Goal: Task Accomplishment & Management: Use online tool/utility

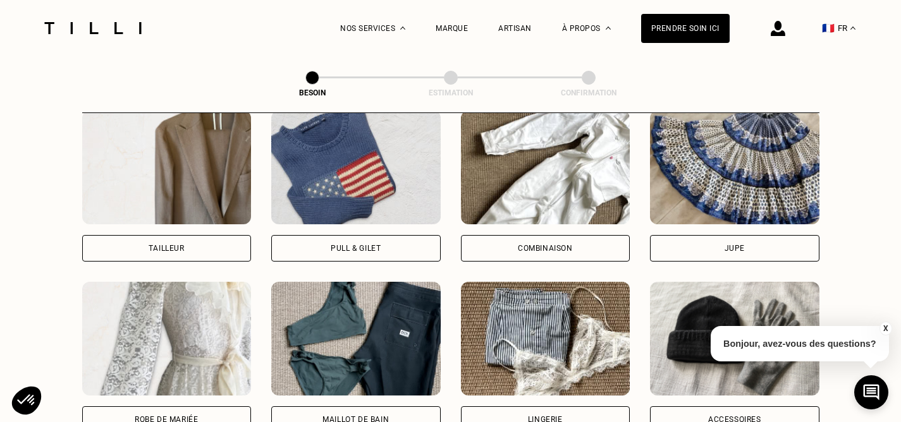
scroll to position [791, 0]
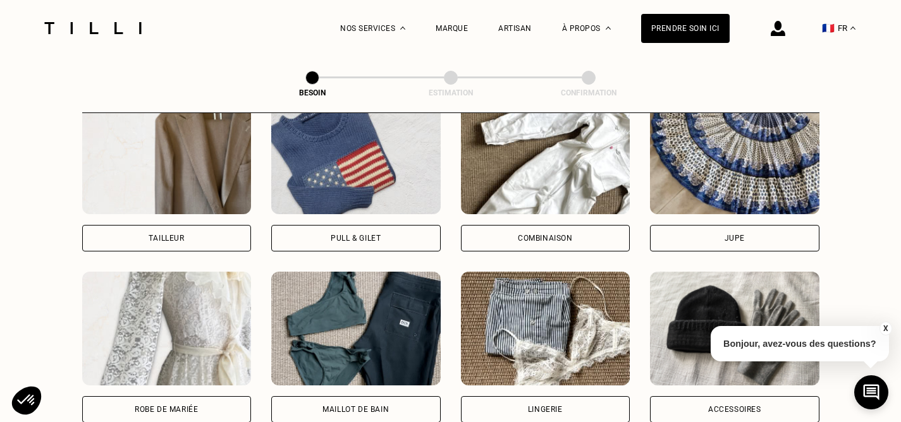
click at [370, 234] on div "Pull & gilet" at bounding box center [356, 238] width 50 height 8
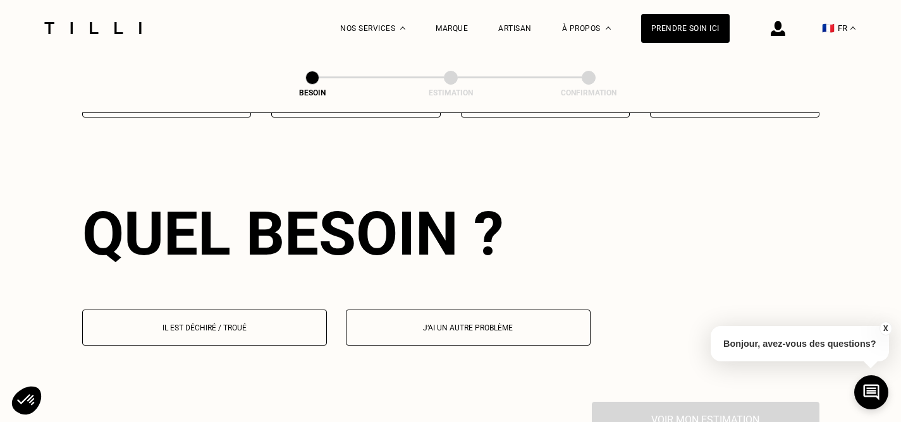
scroll to position [1097, 0]
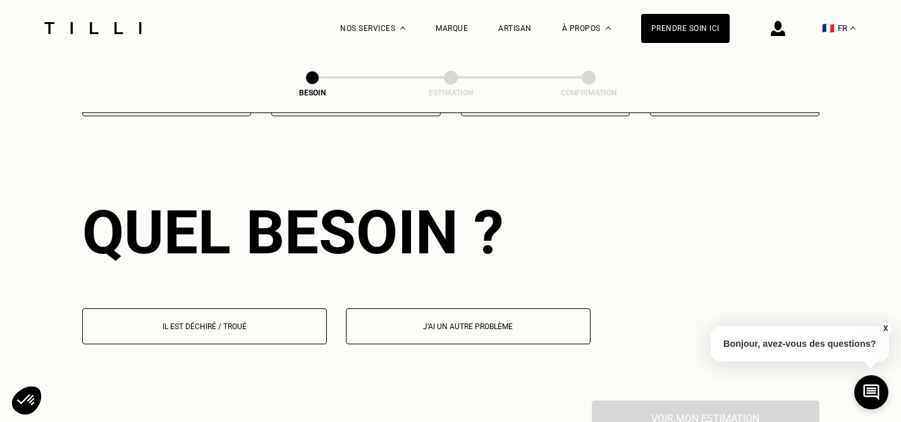
click at [227, 323] on button "Il est déchiré / troué" at bounding box center [204, 326] width 245 height 36
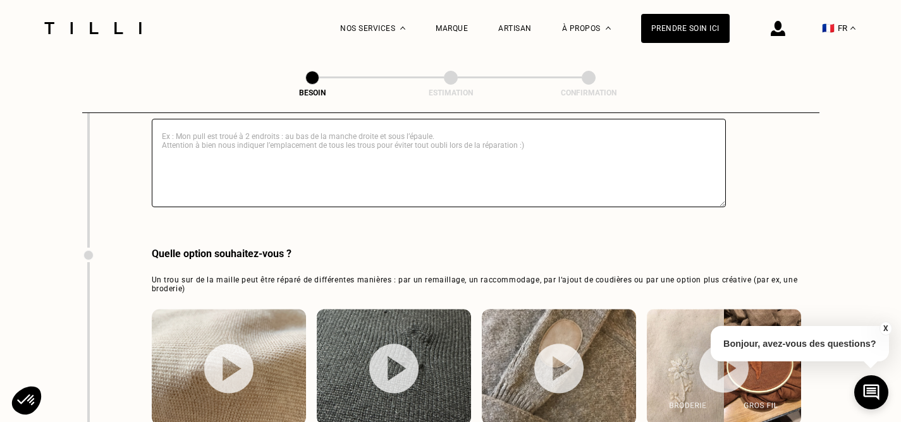
scroll to position [1718, 0]
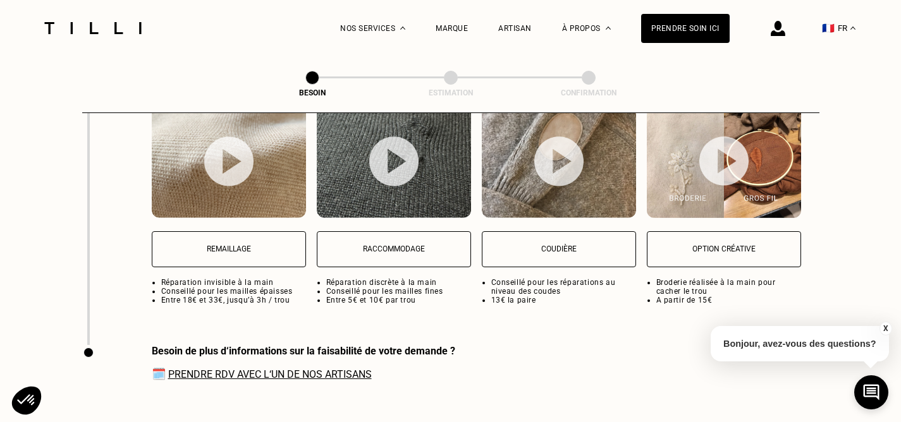
click at [253, 368] on link "Prendre RDV avec l‘un de nos artisans" at bounding box center [269, 374] width 203 height 12
click at [229, 248] on button "Remaillage" at bounding box center [229, 249] width 154 height 36
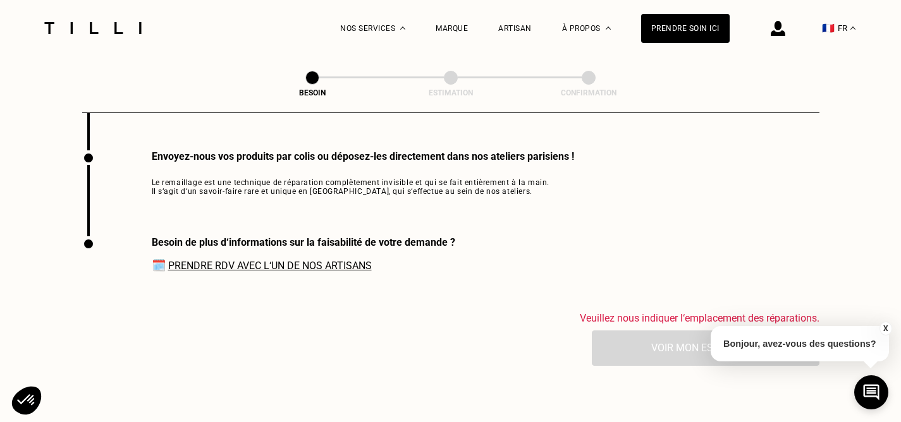
scroll to position [1912, 0]
click at [303, 151] on div "Envoyez-nous vos produits par colis ou déposez-les directement dans nos atelier…" at bounding box center [363, 157] width 422 height 12
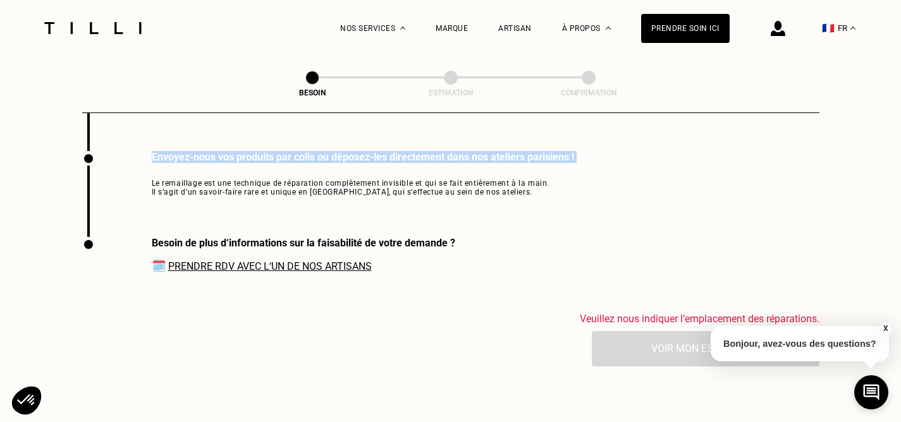
click at [303, 151] on div "Envoyez-nous vos produits par colis ou déposez-les directement dans nos atelier…" at bounding box center [363, 157] width 422 height 12
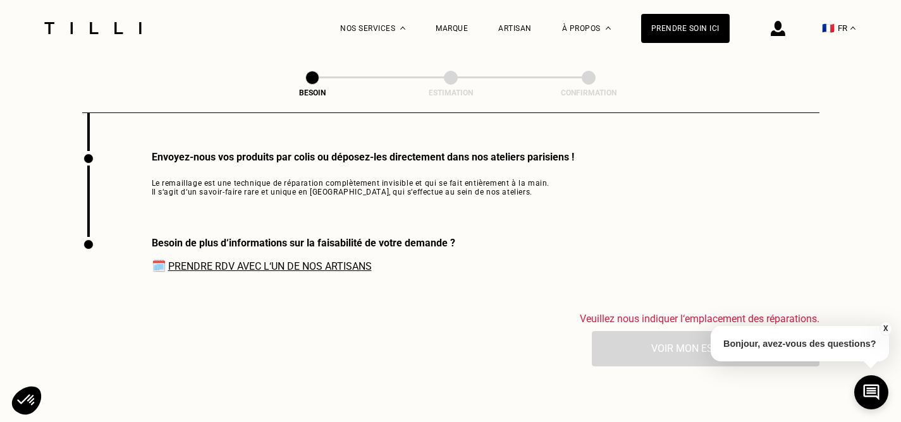
click at [303, 179] on span "Le remaillage est une technique de réparation complètement invisible et qui se …" at bounding box center [363, 188] width 422 height 18
click at [303, 185] on div "Envoyez-nous vos produits par colis ou déposez-les directement dans nos atelier…" at bounding box center [328, 194] width 492 height 86
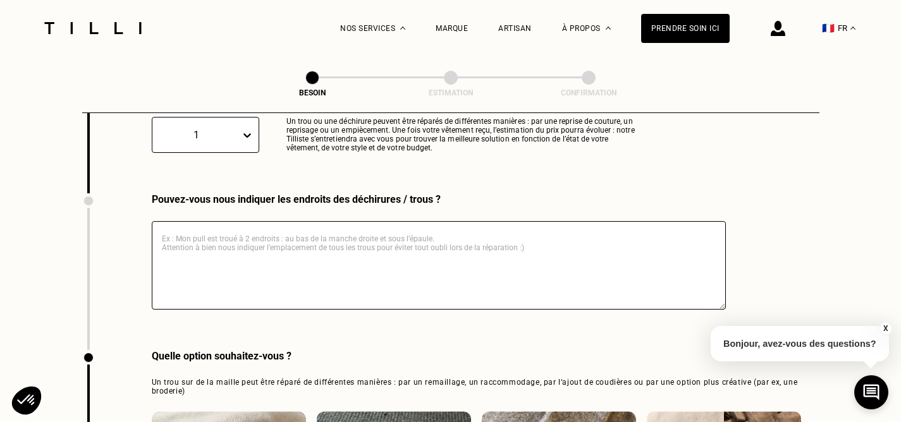
scroll to position [1406, 0]
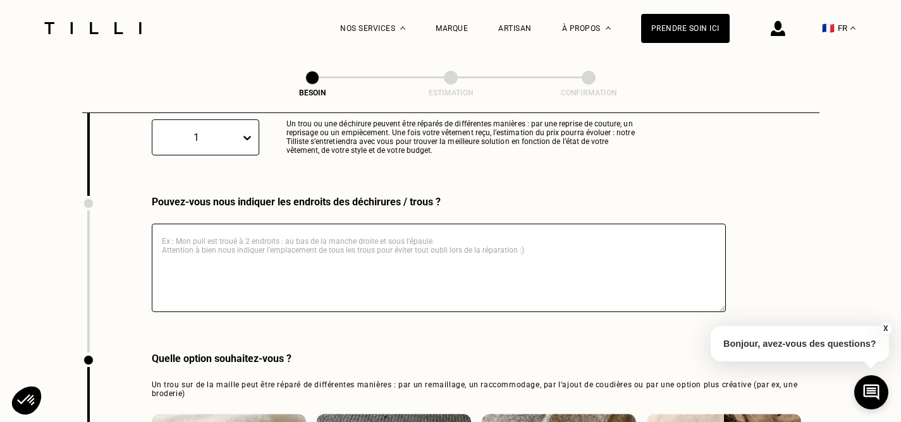
click at [298, 196] on div "Pouvez-vous nous indiquer les endroits des déchirures / trous ?" at bounding box center [439, 202] width 574 height 12
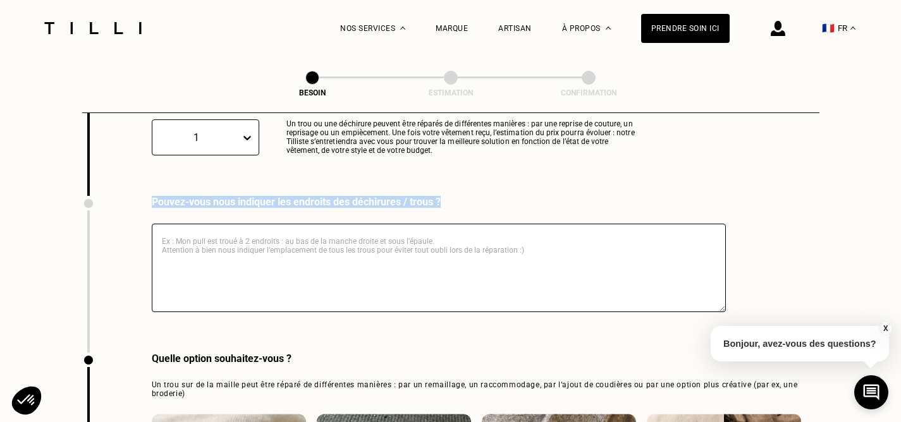
click at [298, 196] on div "Pouvez-vous nous indiquer les endroits des déchirures / trous ?" at bounding box center [439, 202] width 574 height 12
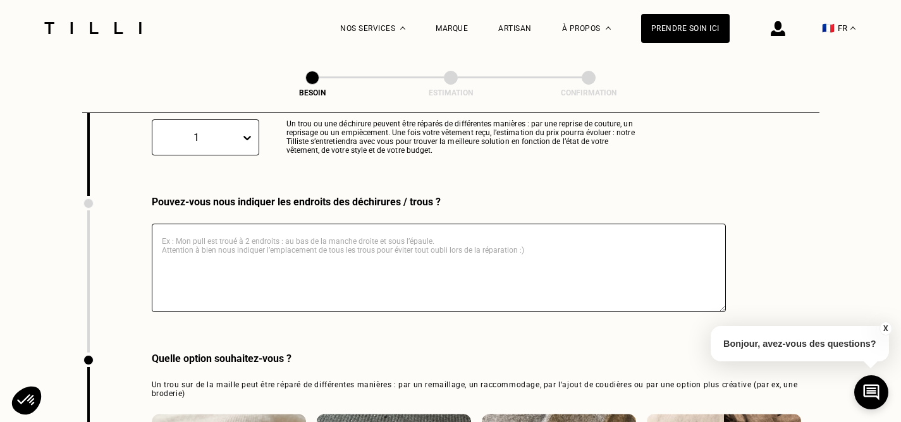
click at [282, 240] on textarea at bounding box center [439, 268] width 574 height 88
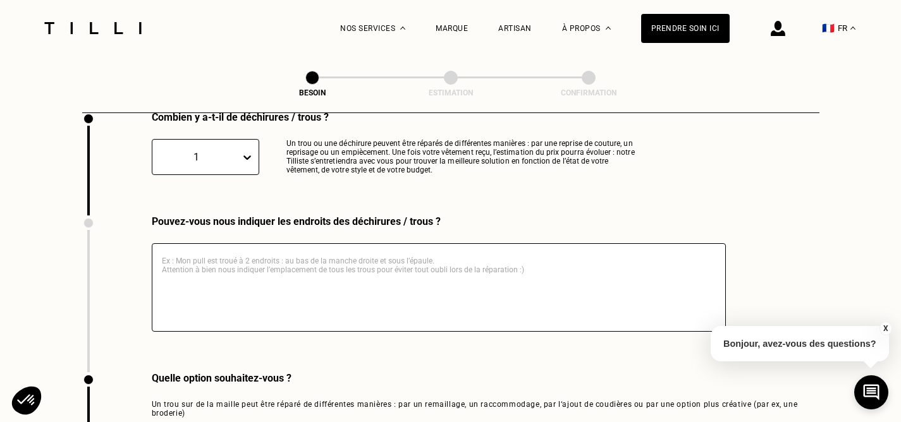
scroll to position [1387, 0]
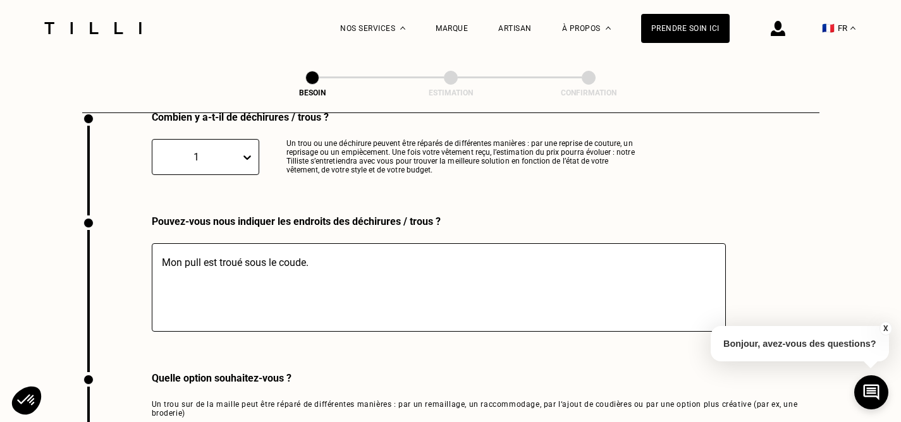
type textarea "Mon pull est troué sous le coude."
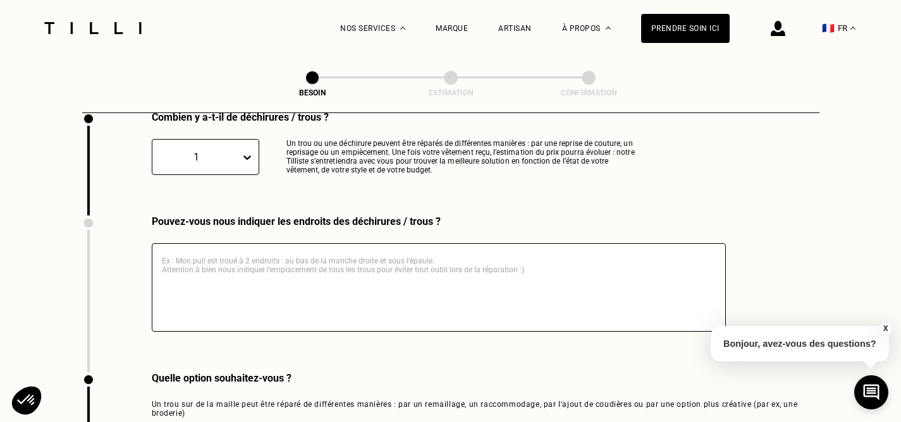
paste textarea "Mon pull est troué sous le coude."
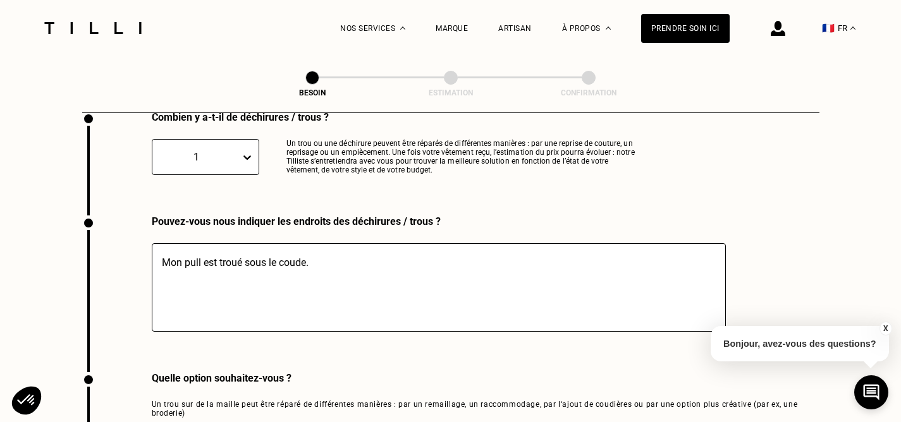
click at [205, 248] on textarea "Mon pull est troué sous le coude." at bounding box center [439, 287] width 574 height 88
click at [243, 251] on textarea "Mon pull est troué sous le coude." at bounding box center [439, 287] width 574 height 88
type textarea "Mon pull est troué à un endroit sous le coude."
click at [267, 248] on textarea "Mon pull est troué à un endroit sous le coude." at bounding box center [439, 287] width 574 height 88
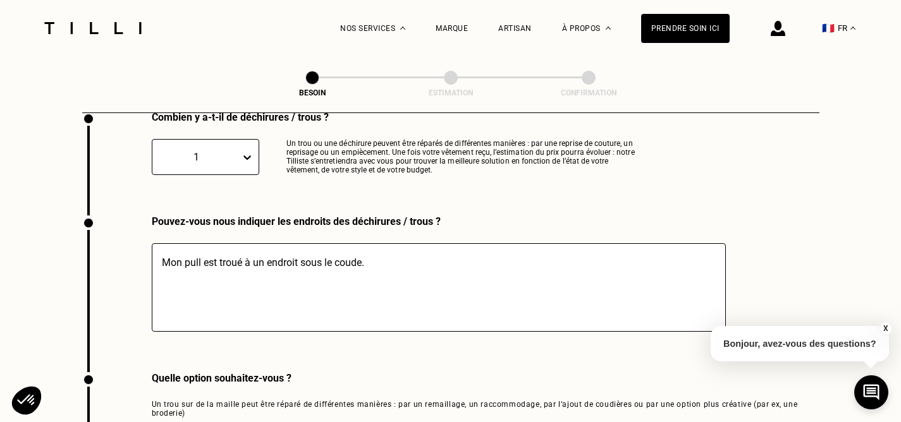
click at [267, 248] on textarea "Mon pull est troué à un endroit sous le coude." at bounding box center [439, 287] width 574 height 88
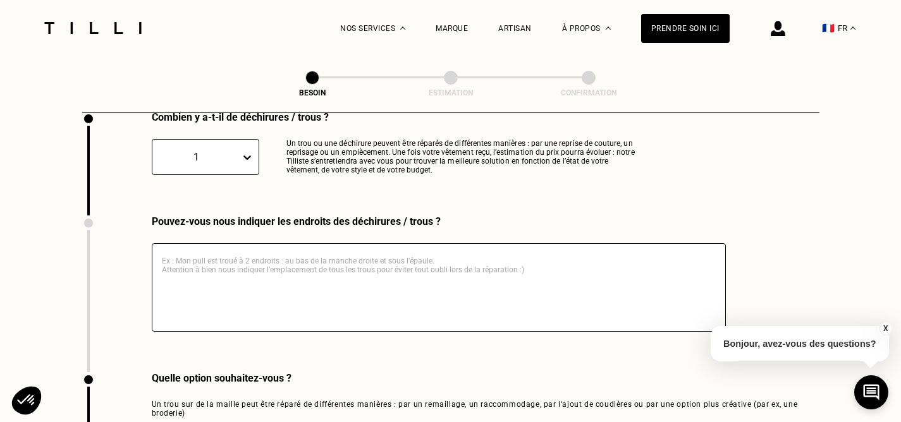
paste textarea "Mon pull est troué à un endroit sous le coude."
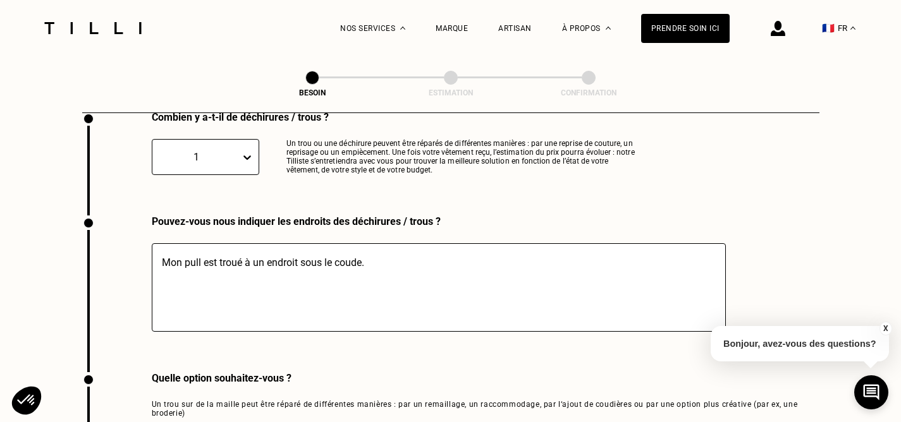
type textarea "Mon pull est troué à un endroit sous le coude."
click at [197, 372] on div "Quelle option souhaitez-vous ?" at bounding box center [485, 378] width 667 height 12
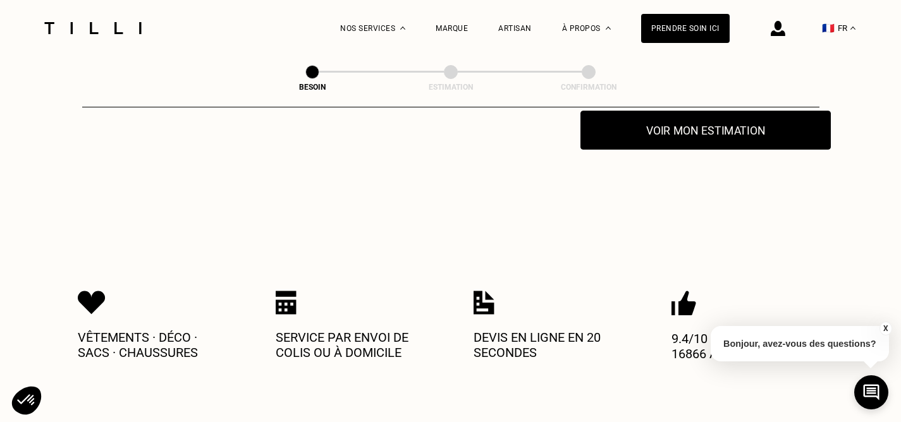
scroll to position [2099, 0]
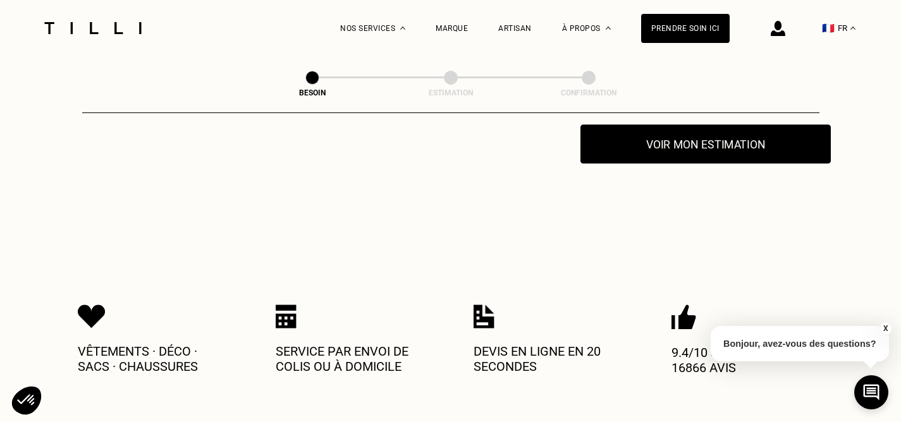
click at [616, 139] on button "Voir mon estimation" at bounding box center [705, 143] width 250 height 39
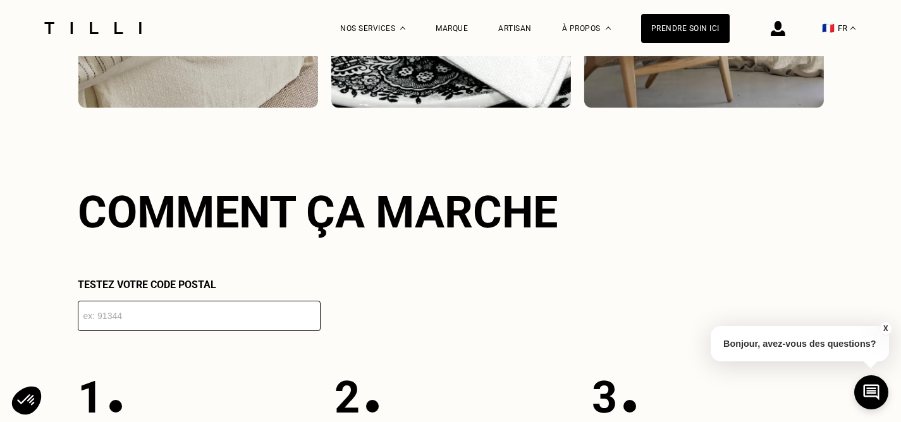
scroll to position [98, 0]
